Goal: Task Accomplishment & Management: Manage account settings

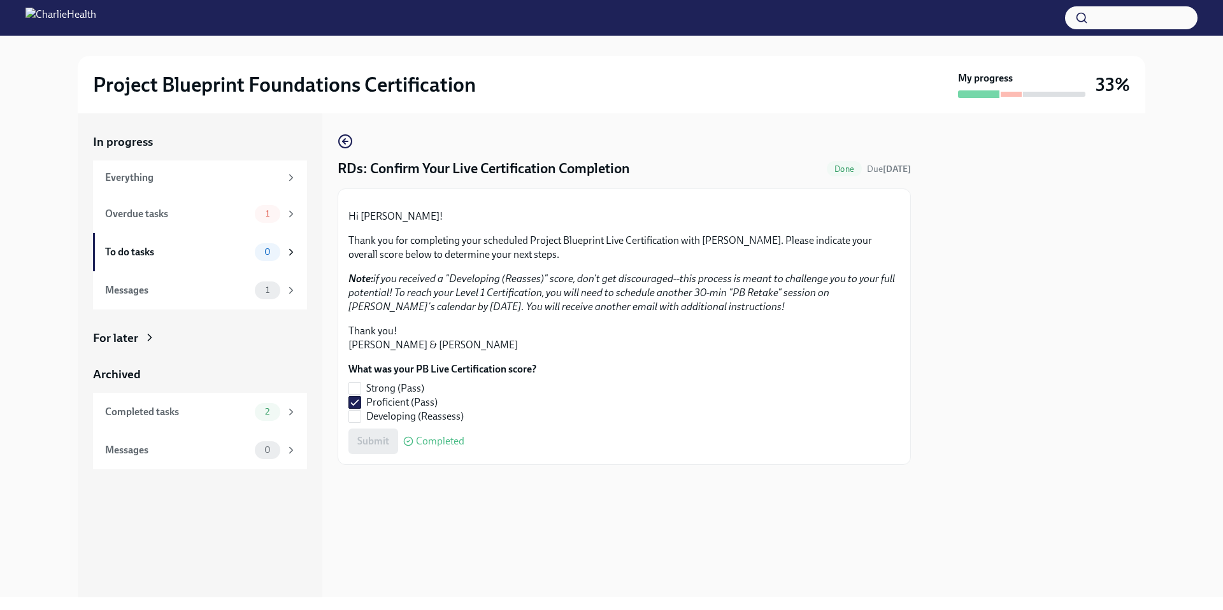
scroll to position [40, 0]
click at [138, 217] on div "Overdue tasks" at bounding box center [177, 214] width 145 height 14
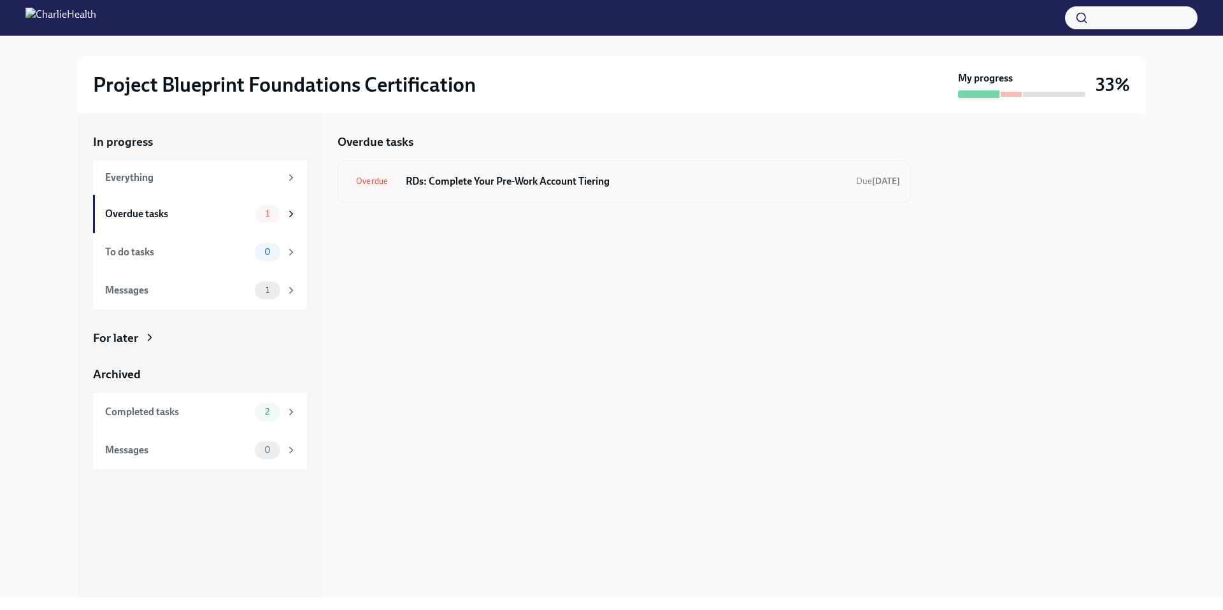
click at [474, 182] on h6 "RDs: Complete Your Pre-Work Account Tiering" at bounding box center [626, 182] width 440 height 14
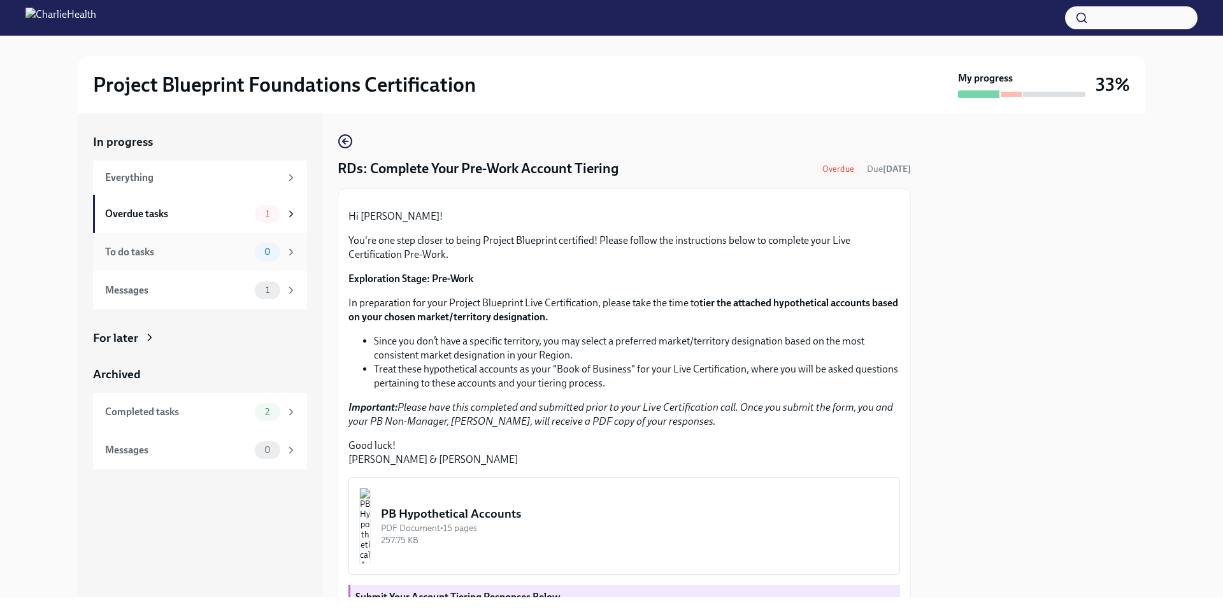
click at [150, 257] on div "To do tasks" at bounding box center [177, 252] width 145 height 14
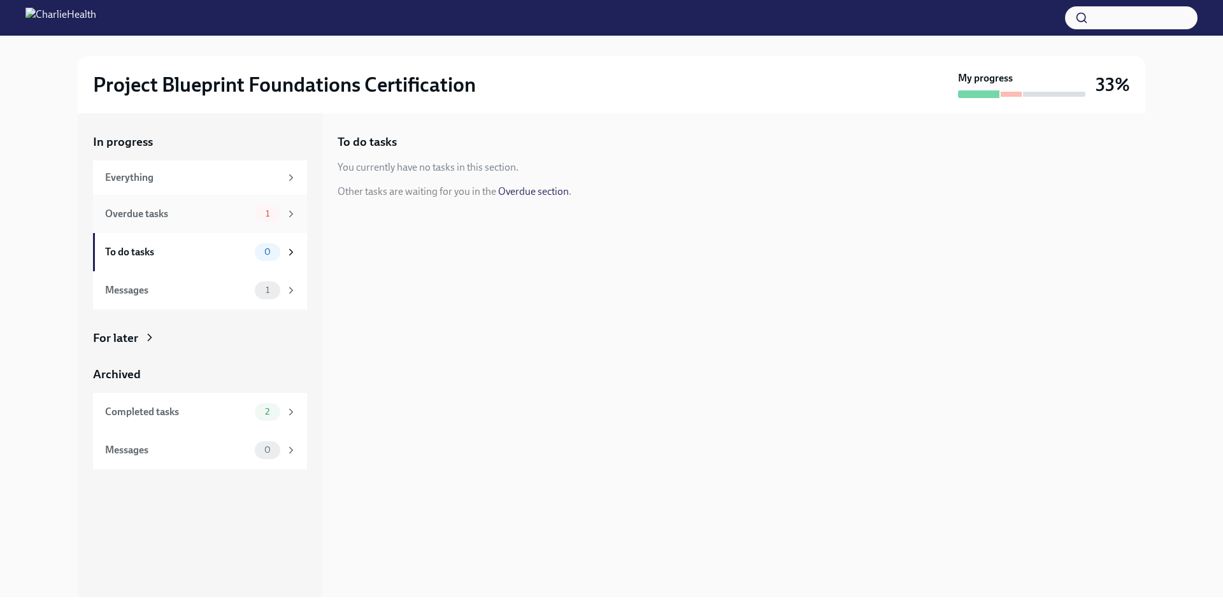
click at [152, 211] on div "Overdue tasks" at bounding box center [177, 214] width 145 height 14
click at [592, 183] on h6 "RDs: Complete Your Pre-Work Account Tiering" at bounding box center [626, 182] width 440 height 14
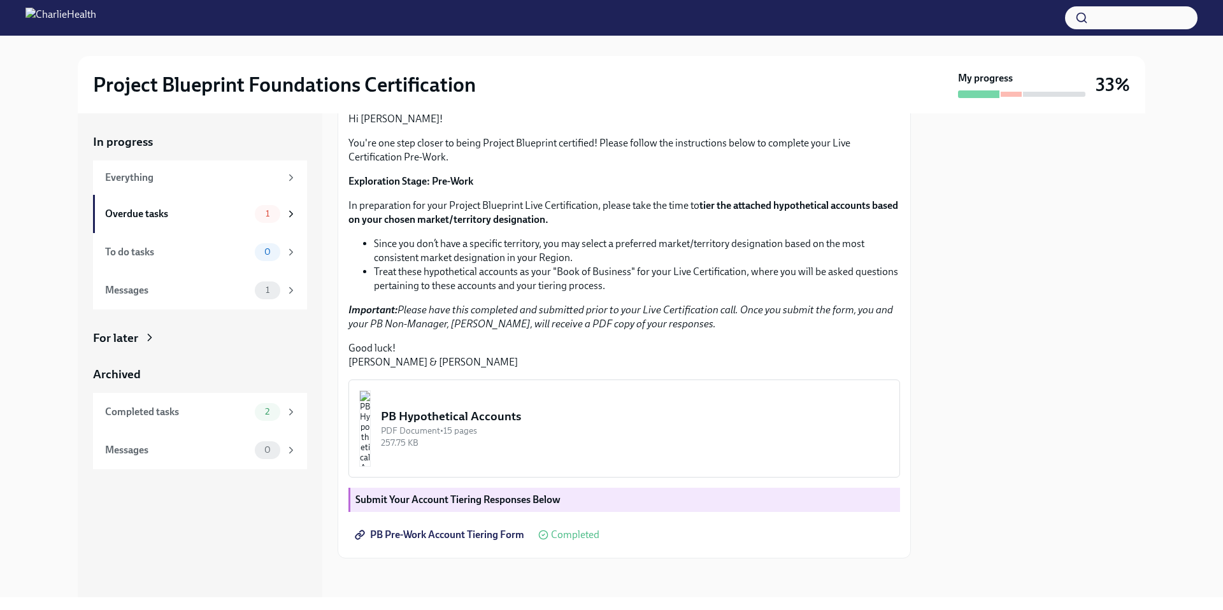
scroll to position [231, 0]
click at [163, 283] on div "Messages" at bounding box center [177, 290] width 145 height 14
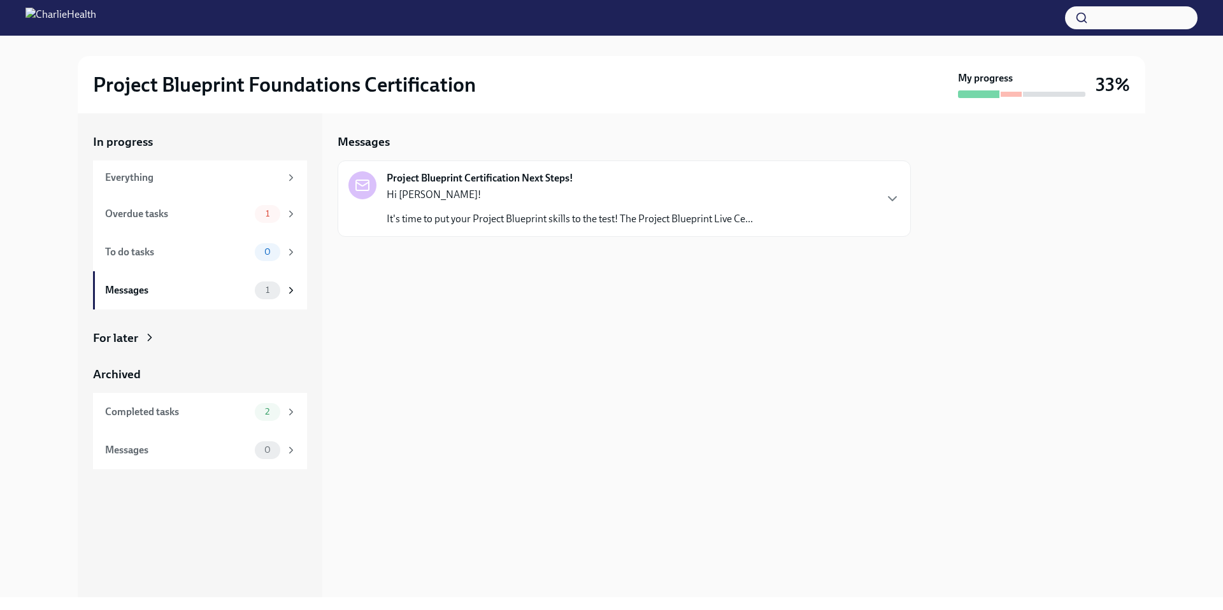
click at [531, 217] on p "It's time to put your Project Blueprint skills to the test! The Project Bluepri…" at bounding box center [570, 219] width 366 height 14
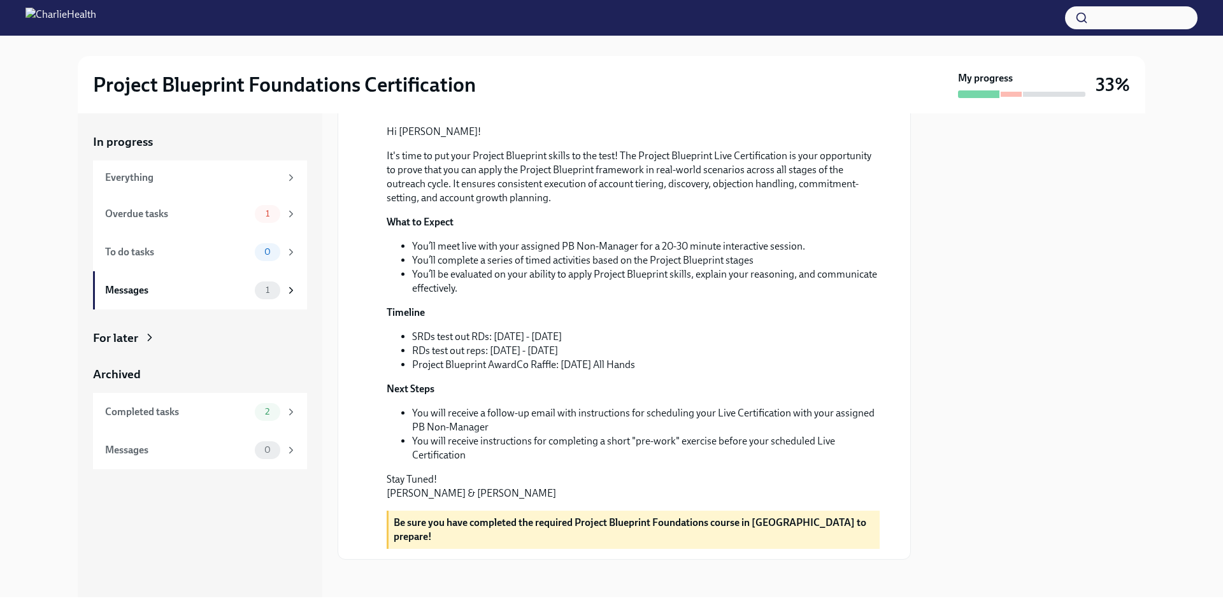
scroll to position [219, 0]
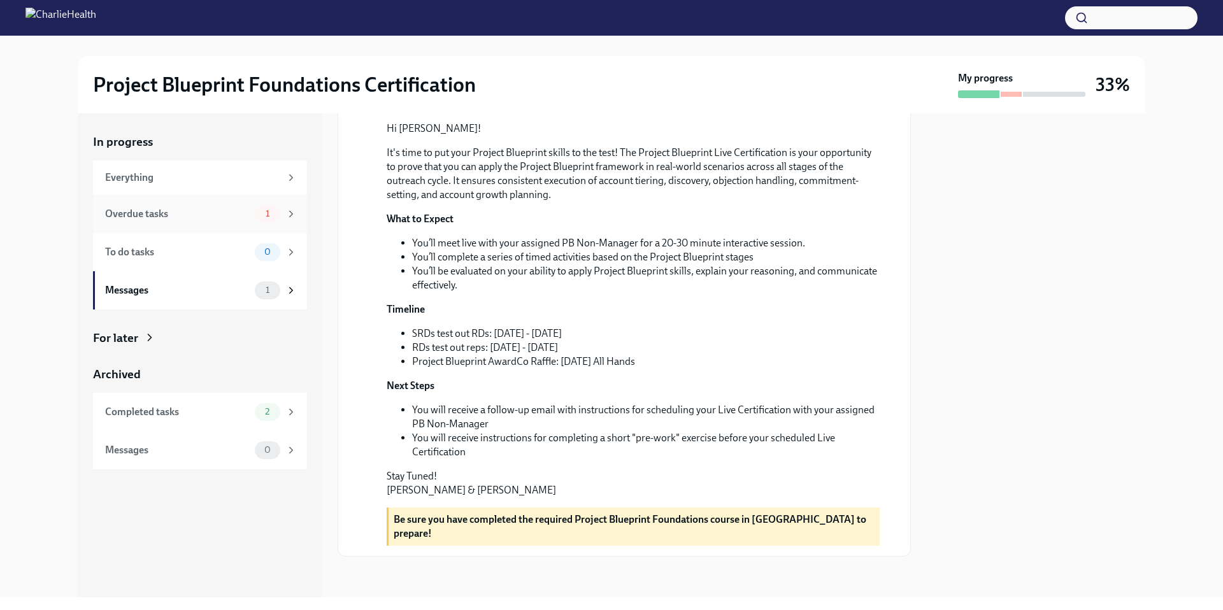
click at [185, 220] on div "Overdue tasks" at bounding box center [177, 214] width 145 height 14
